Goal: Task Accomplishment & Management: Use online tool/utility

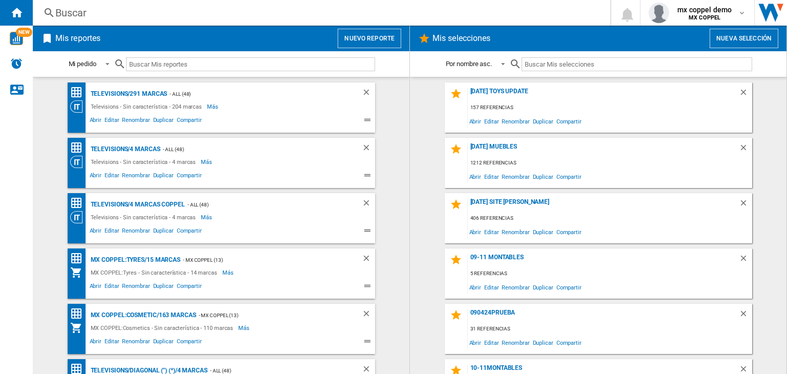
click at [380, 39] on button "Nuevo reporte" at bounding box center [370, 38] width 64 height 19
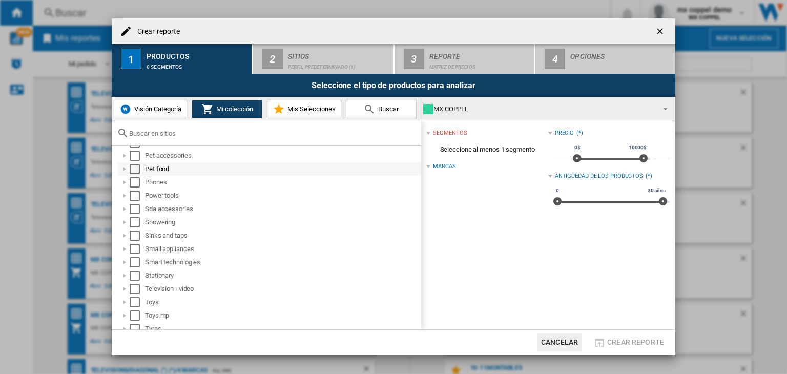
scroll to position [581, 0]
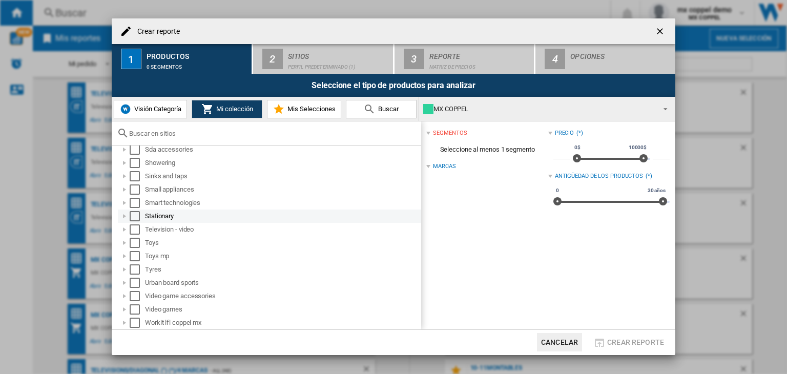
click at [126, 215] on div at bounding box center [124, 216] width 10 height 10
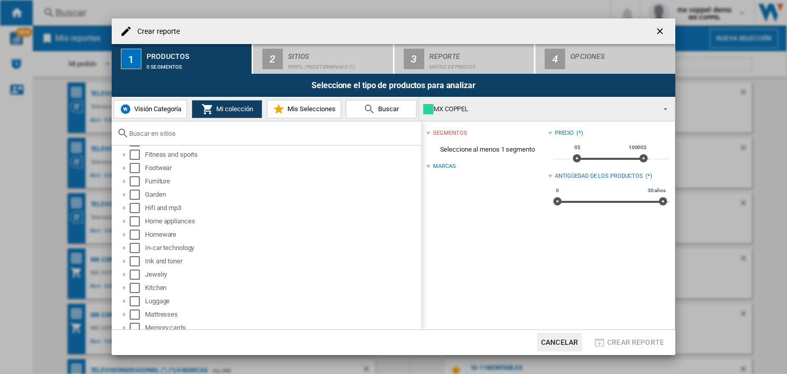
scroll to position [256, 0]
click at [125, 179] on div at bounding box center [124, 181] width 10 height 10
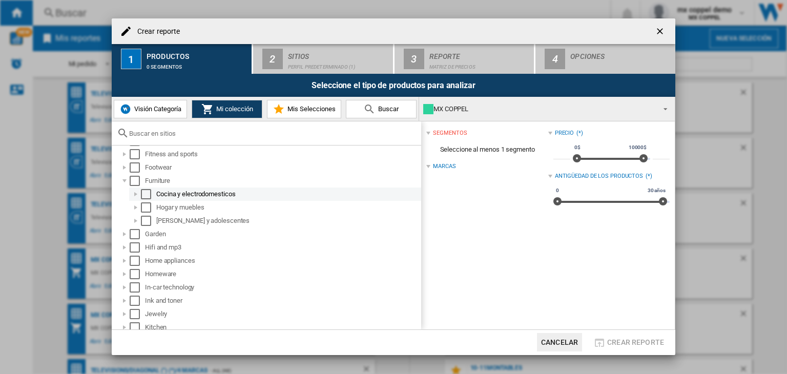
click at [136, 194] on div at bounding box center [136, 194] width 10 height 10
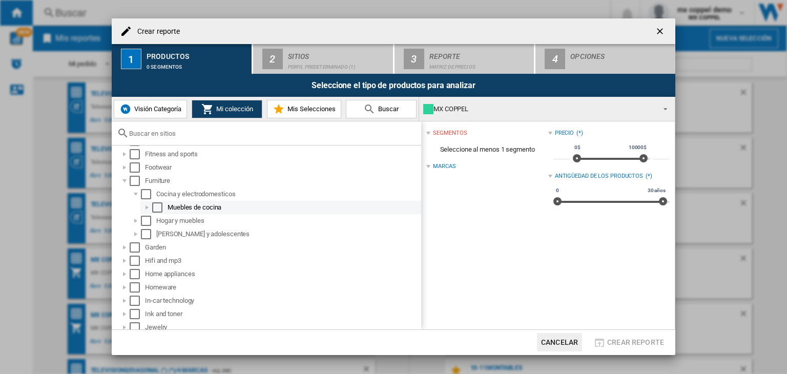
click at [144, 208] on div at bounding box center [147, 207] width 10 height 10
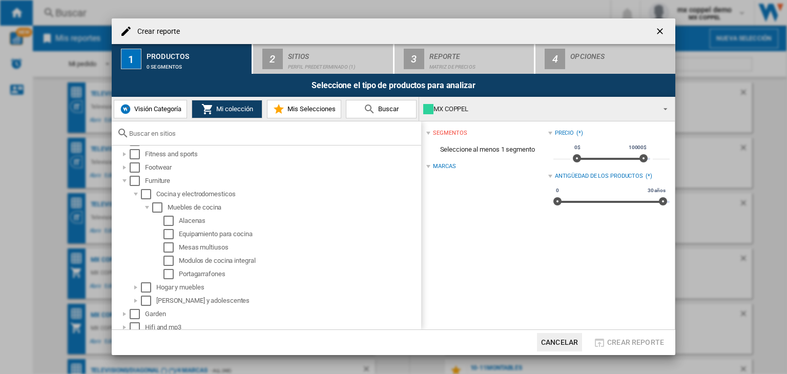
click at [41, 210] on div "Crear reporte 1 Productos 0 segmentos 2 Sitios Perfil predeterminado (1) 3 Repo…" at bounding box center [393, 187] width 787 height 374
drag, startPoint x: 276, startPoint y: 235, endPoint x: 179, endPoint y: 234, distance: 96.4
click at [179, 234] on div "Equipamiento para cocina" at bounding box center [299, 234] width 241 height 10
copy div "Equipamiento para cocina"
drag, startPoint x: 233, startPoint y: 246, endPoint x: 180, endPoint y: 247, distance: 52.8
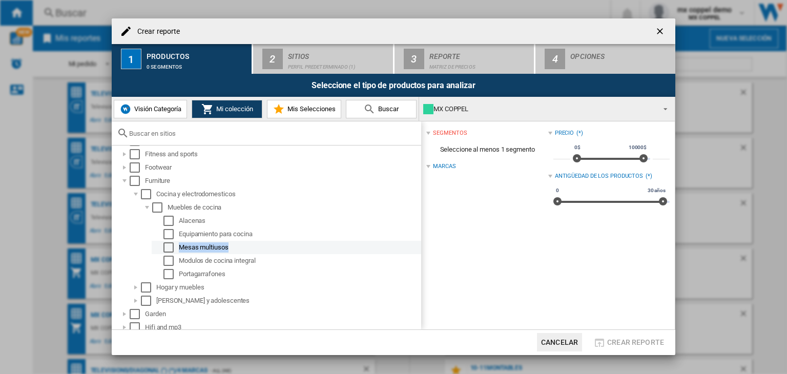
click at [180, 247] on div "Mesas multiusos" at bounding box center [299, 247] width 241 height 10
copy div "Mesas multiusos"
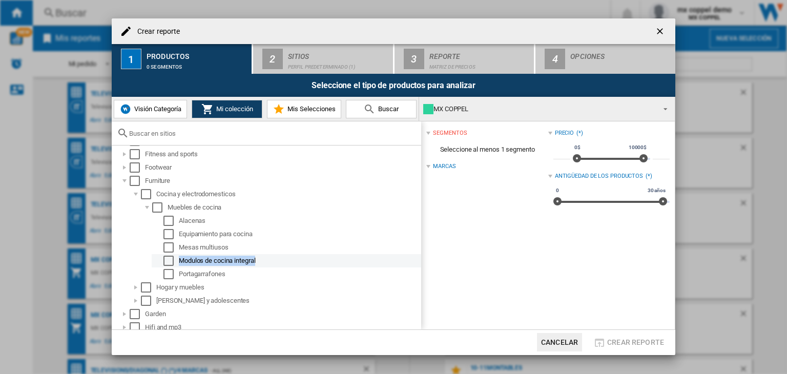
drag, startPoint x: 260, startPoint y: 260, endPoint x: 181, endPoint y: 261, distance: 78.4
click at [181, 261] on div "Modulos de cocina integral" at bounding box center [299, 261] width 241 height 10
copy div "Modulos de cocina integral"
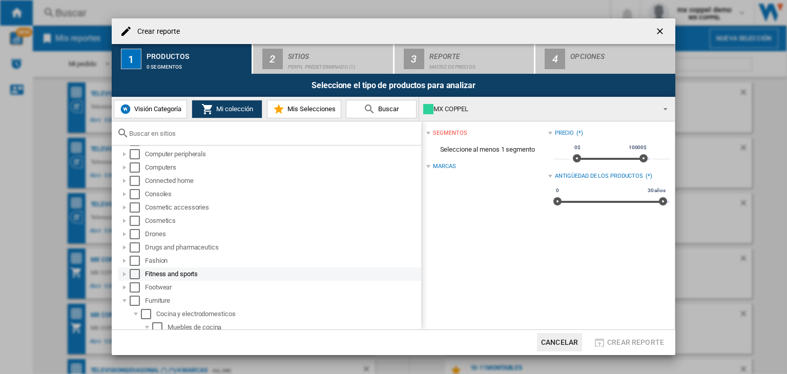
scroll to position [154, 0]
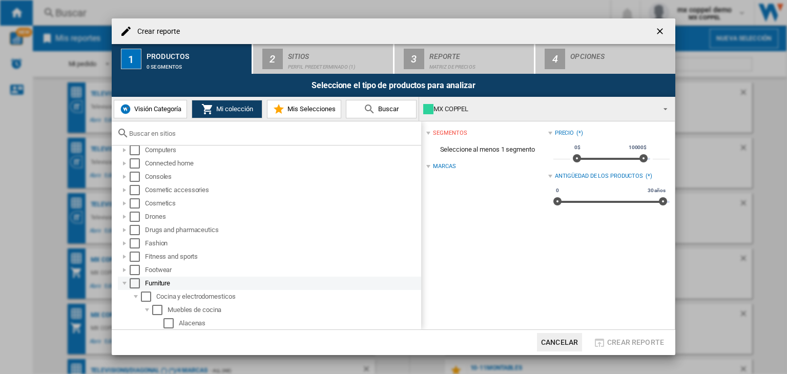
click at [123, 286] on div at bounding box center [124, 283] width 10 height 10
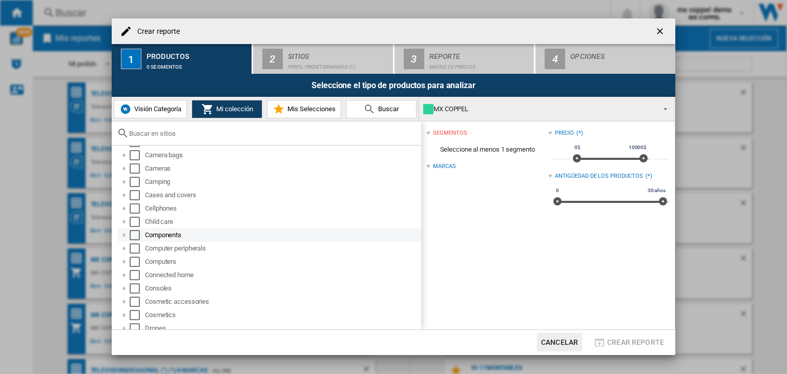
scroll to position [256, 0]
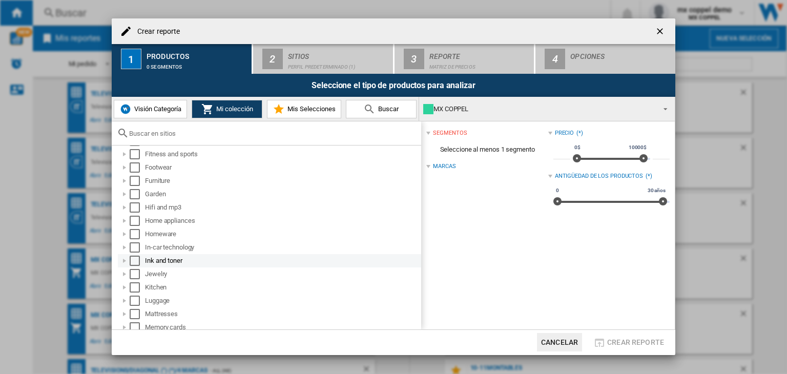
click at [127, 262] on div at bounding box center [124, 261] width 10 height 10
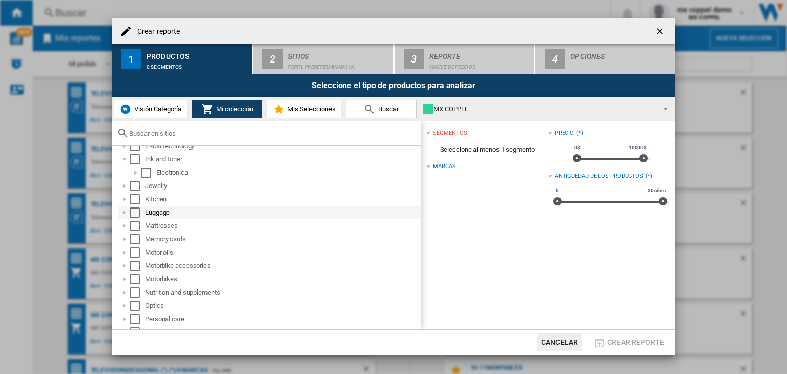
scroll to position [359, 0]
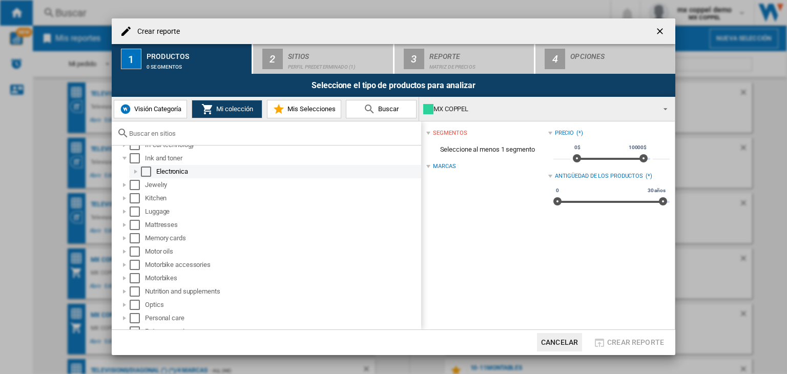
click at [136, 175] on div at bounding box center [136, 172] width 10 height 10
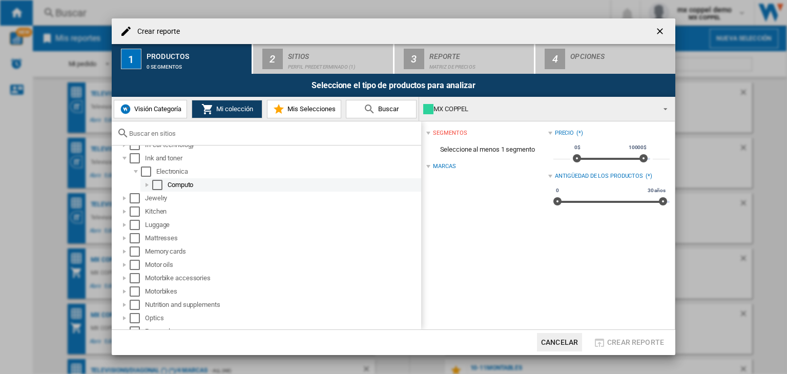
click at [148, 186] on div at bounding box center [147, 185] width 10 height 10
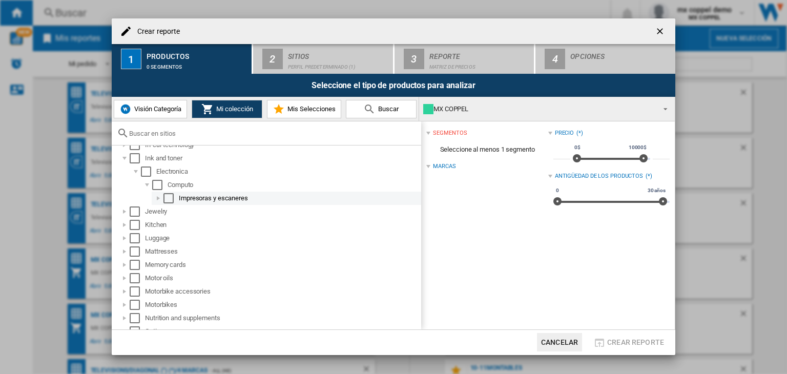
click at [159, 197] on div at bounding box center [158, 198] width 10 height 10
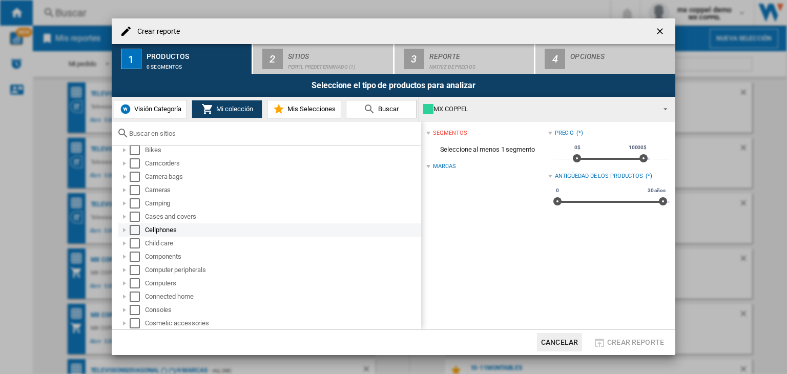
scroll to position [51, 0]
click at [125, 242] on div at bounding box center [124, 239] width 10 height 10
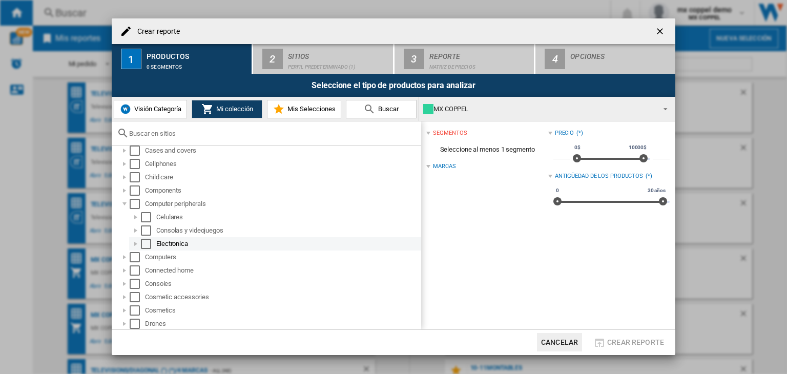
scroll to position [103, 0]
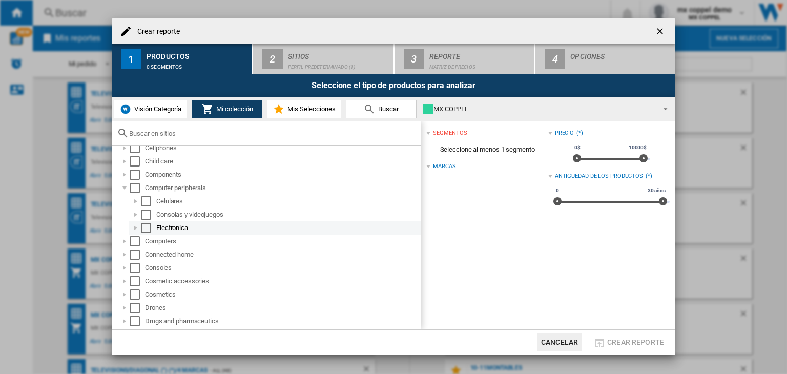
click at [137, 228] on div at bounding box center [136, 228] width 10 height 10
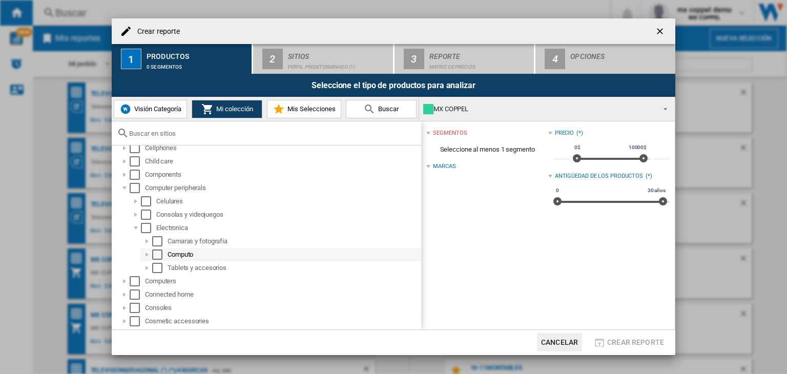
click at [147, 255] on div at bounding box center [147, 255] width 10 height 10
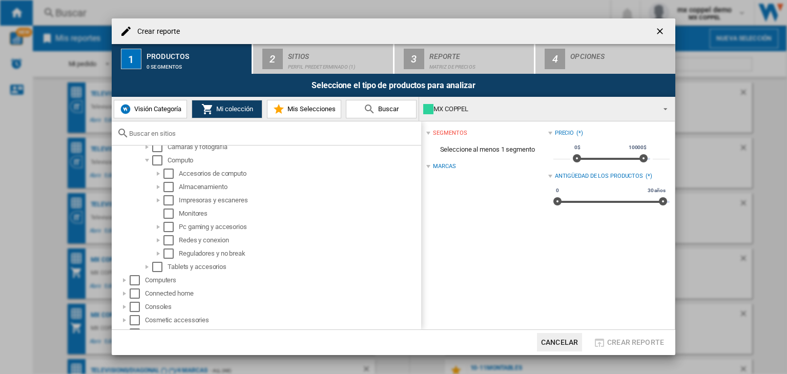
scroll to position [205, 0]
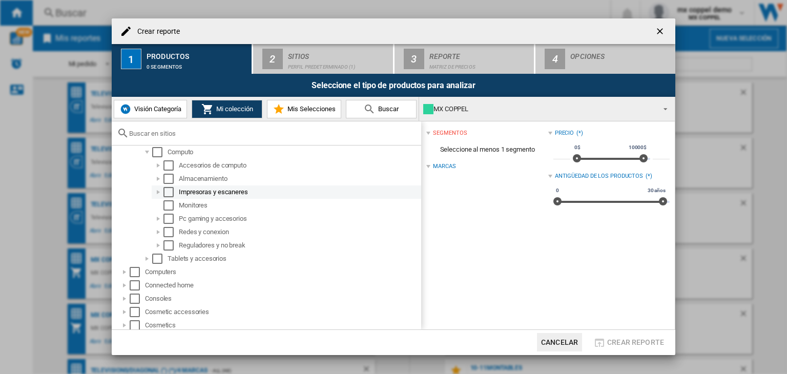
click at [155, 197] on div at bounding box center [158, 192] width 10 height 10
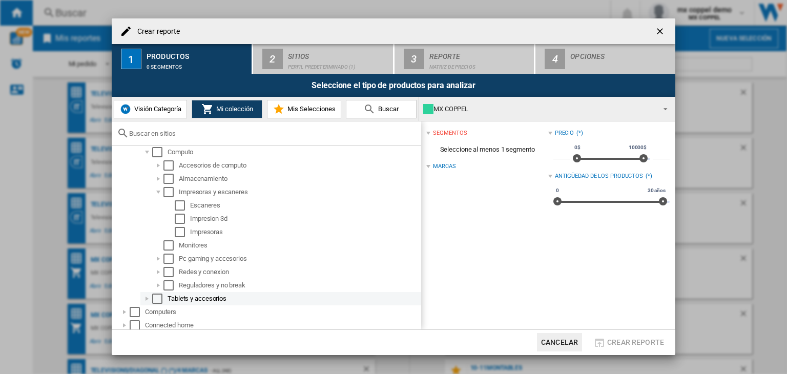
click at [149, 298] on div at bounding box center [147, 299] width 10 height 10
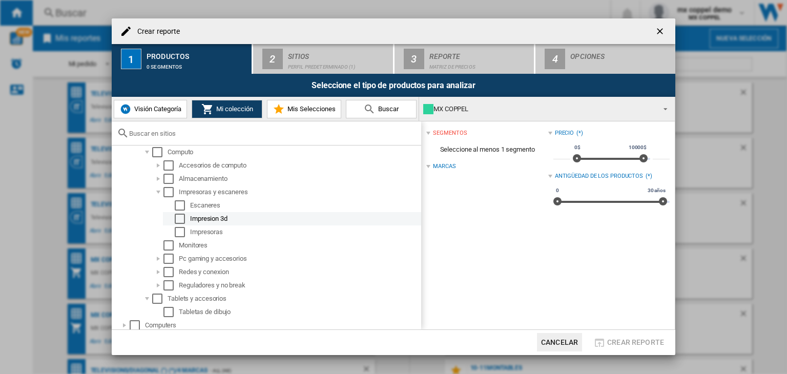
click at [205, 218] on div "Impresion 3d" at bounding box center [305, 219] width 230 height 10
click at [181, 217] on div "Select" at bounding box center [180, 219] width 10 height 10
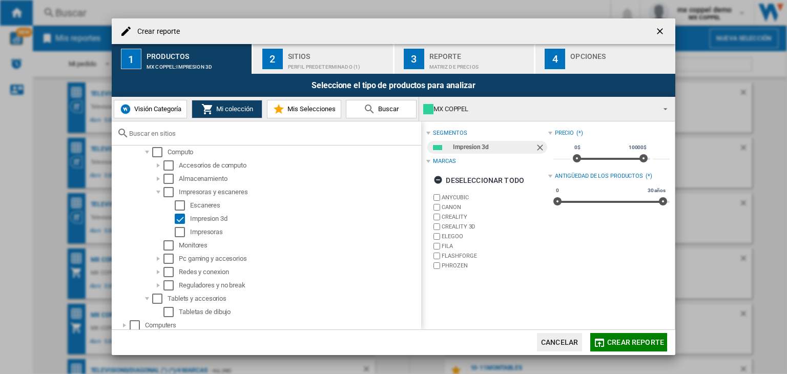
click at [628, 345] on span "Crear reporte" at bounding box center [635, 342] width 57 height 8
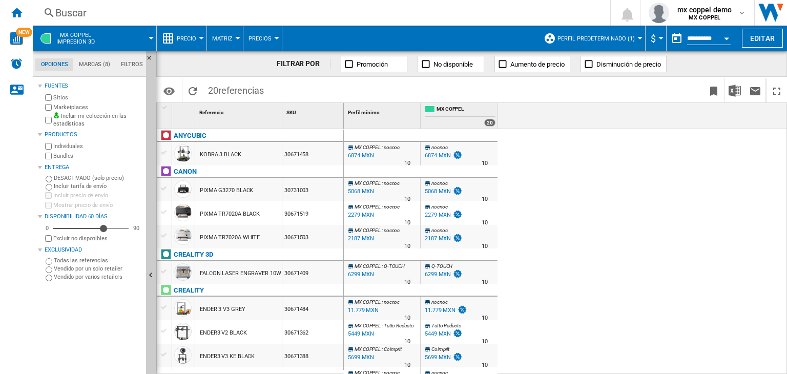
click at [361, 153] on div "6874 MXN" at bounding box center [361, 156] width 28 height 10
